Goal: Task Accomplishment & Management: Complete application form

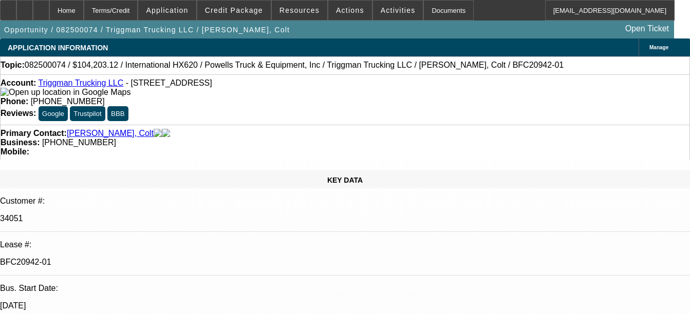
select select "0"
select select "2"
select select "0"
select select "6"
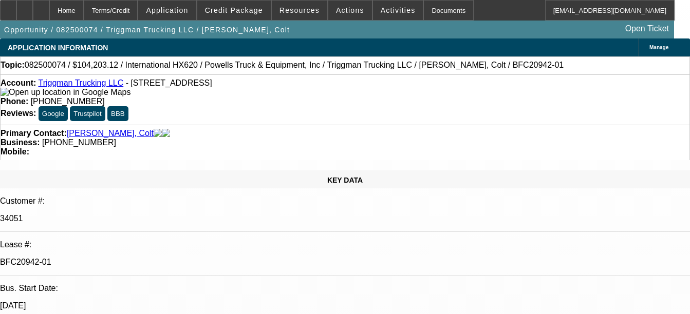
select select "0"
select select "2"
select select "0.1"
select select "4"
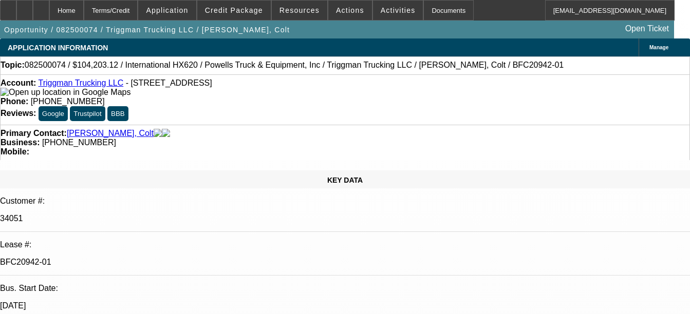
select select "0"
select select "2"
select select "0.1"
select select "4"
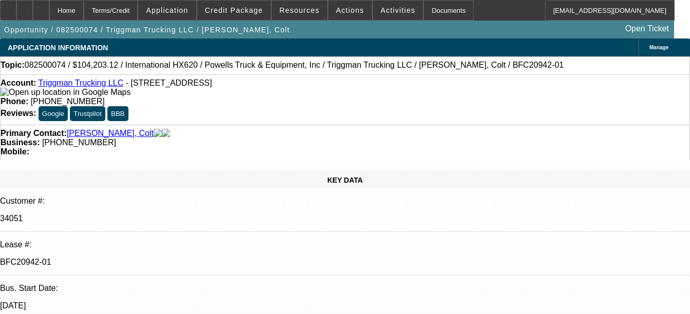
select select "0"
select select "2"
select select "0.1"
select select "4"
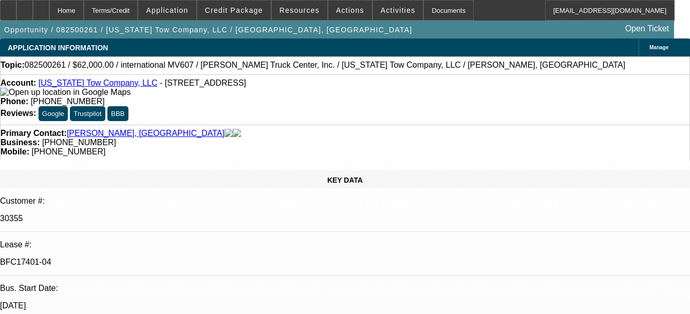
select select "0"
select select "2"
select select "0"
select select "2"
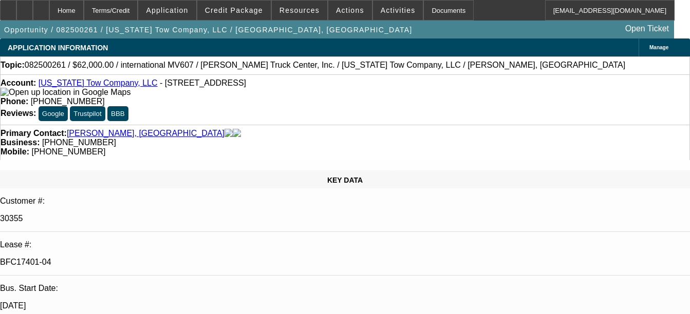
select select "0"
select select "2"
select select "0"
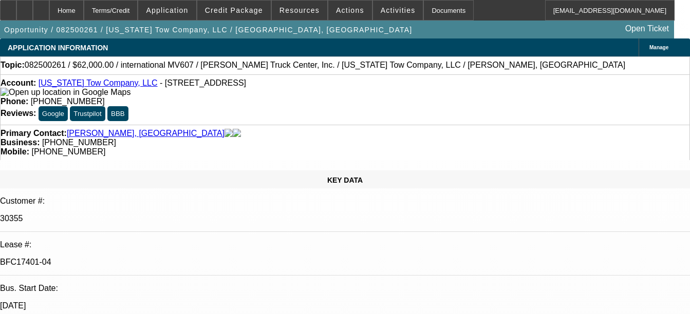
select select "2"
select select "0"
select select "1"
select select "2"
select select "6"
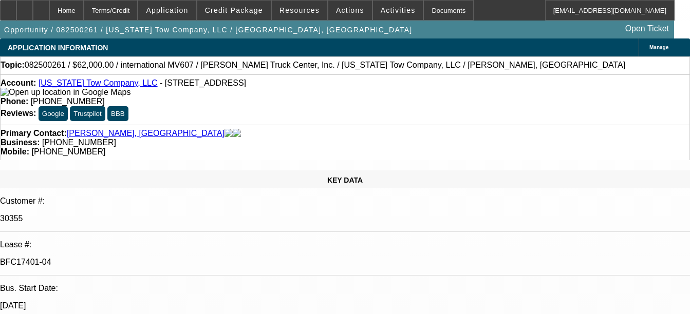
select select "1"
select select "2"
select select "6"
select select "1"
select select "2"
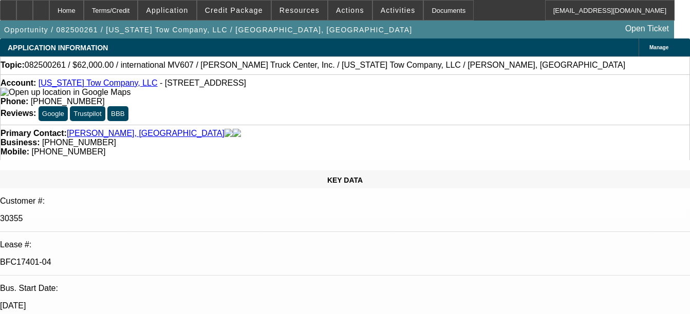
select select "6"
select select "1"
select select "2"
select select "6"
